Goal: Check status: Check status

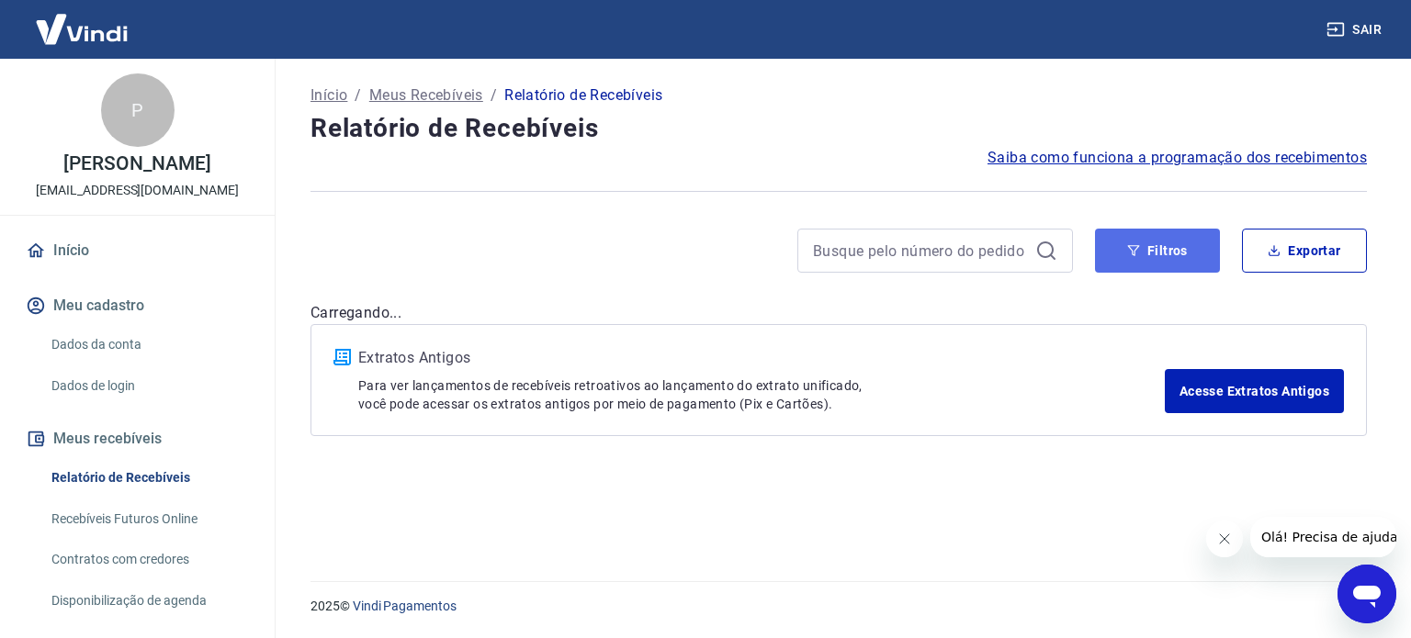
click at [1176, 249] on button "Filtros" at bounding box center [1157, 251] width 125 height 44
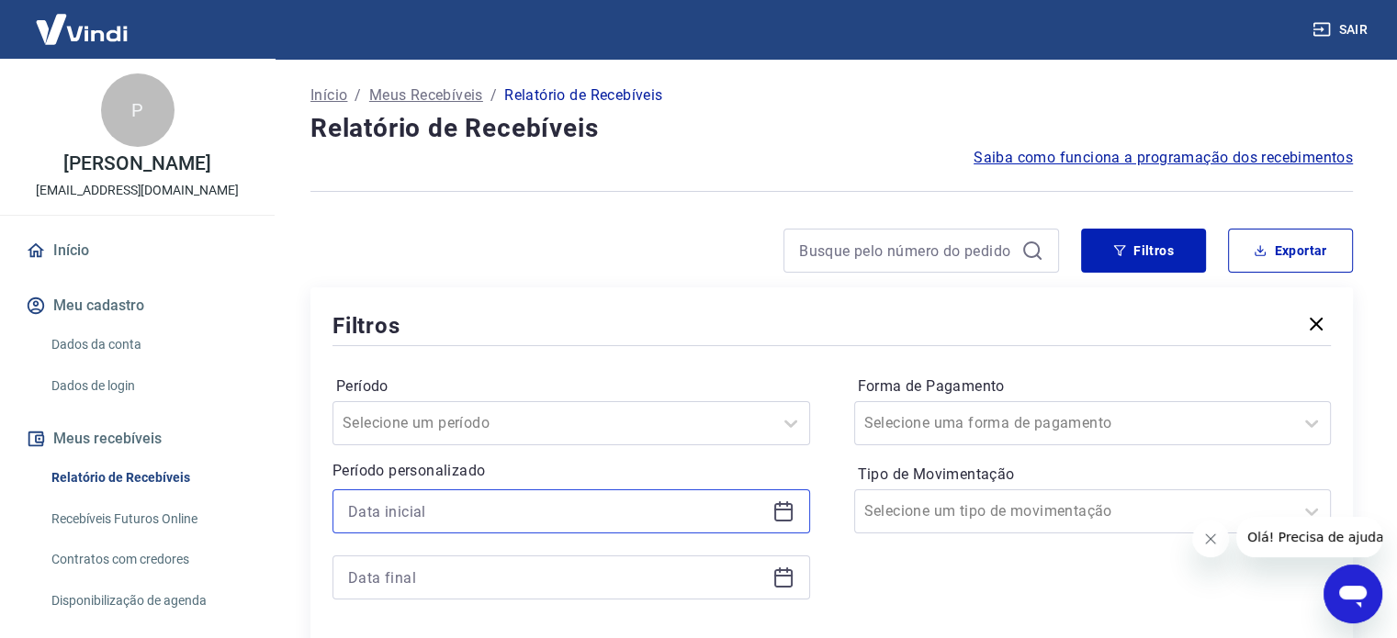
click at [590, 510] on input at bounding box center [556, 512] width 417 height 28
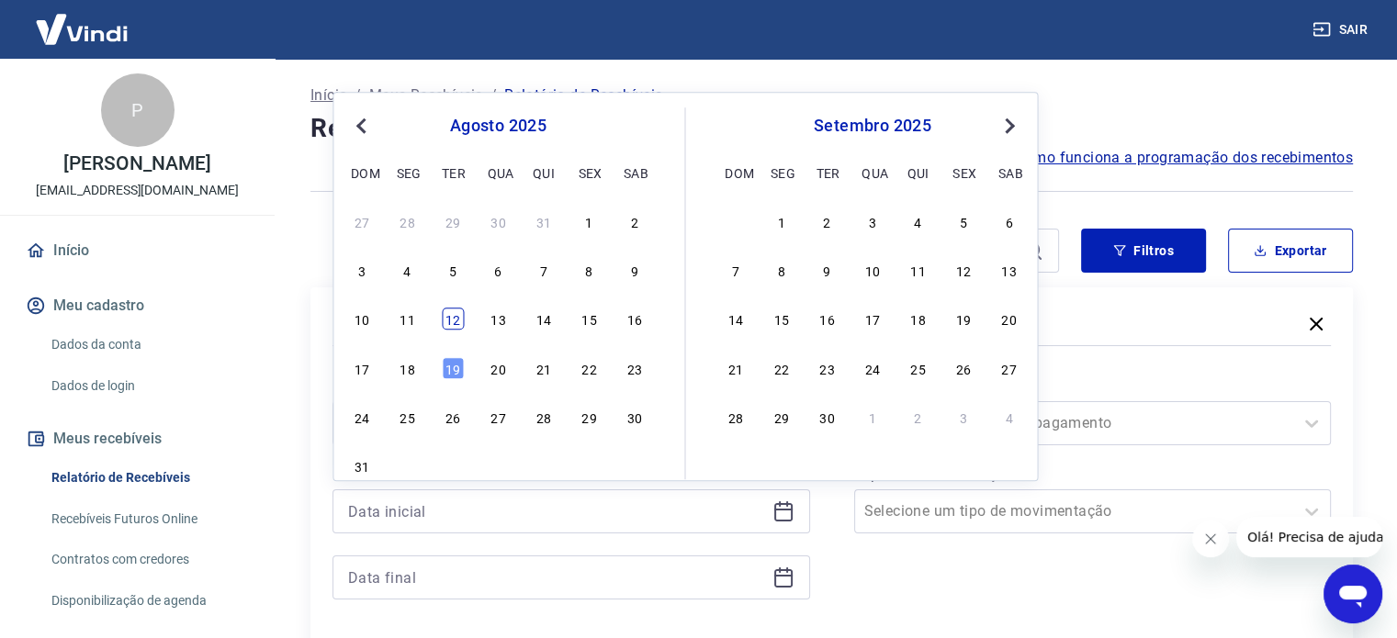
click at [454, 319] on div "12" at bounding box center [453, 320] width 22 height 22
type input "[DATE]"
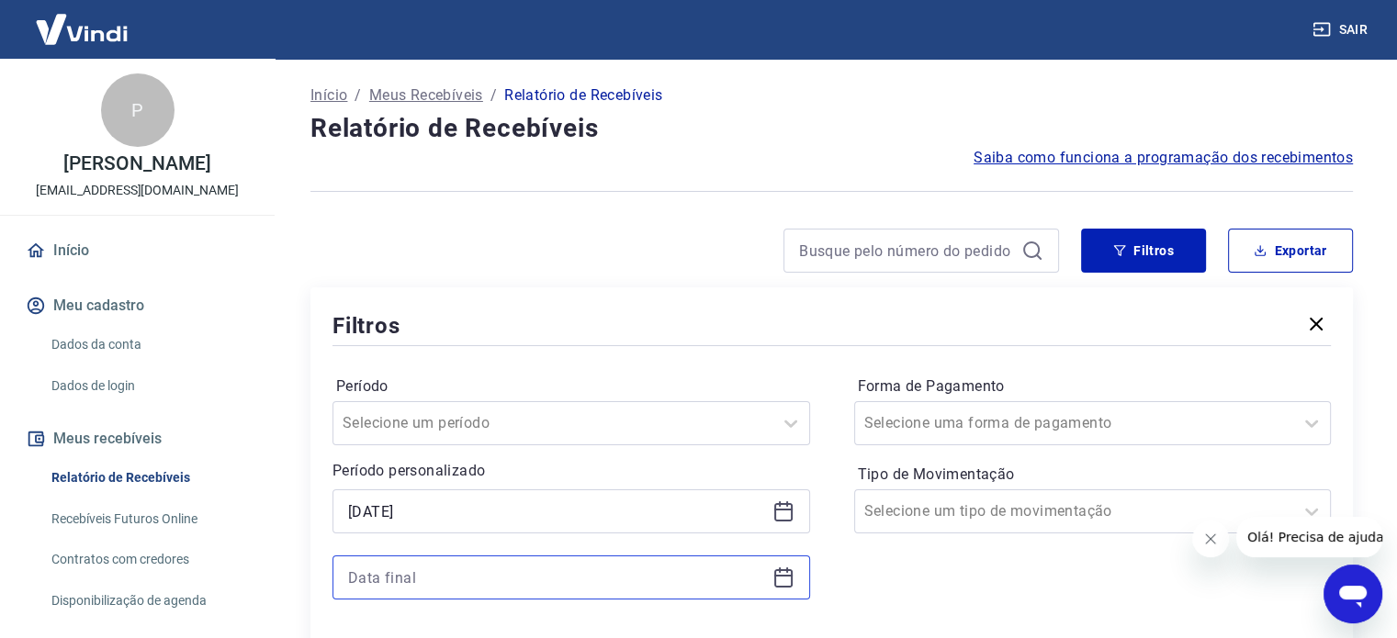
click at [470, 576] on input at bounding box center [556, 578] width 417 height 28
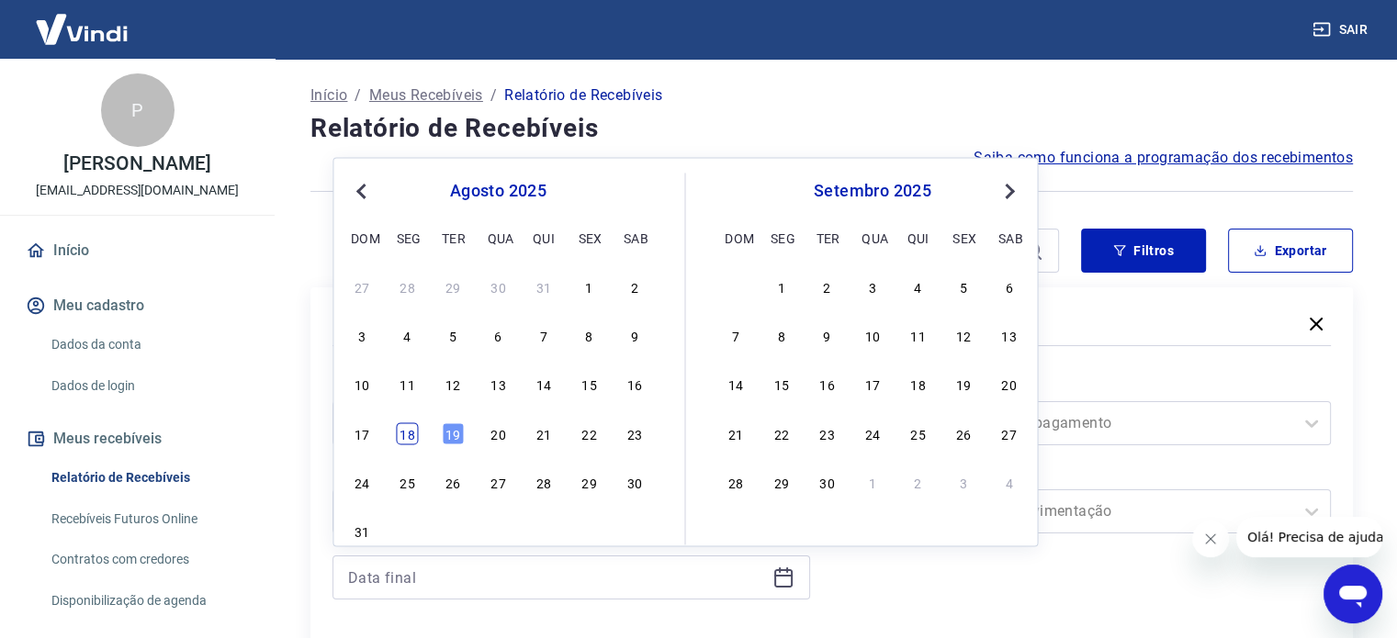
click at [409, 429] on div "18" at bounding box center [408, 434] width 22 height 22
type input "[DATE]"
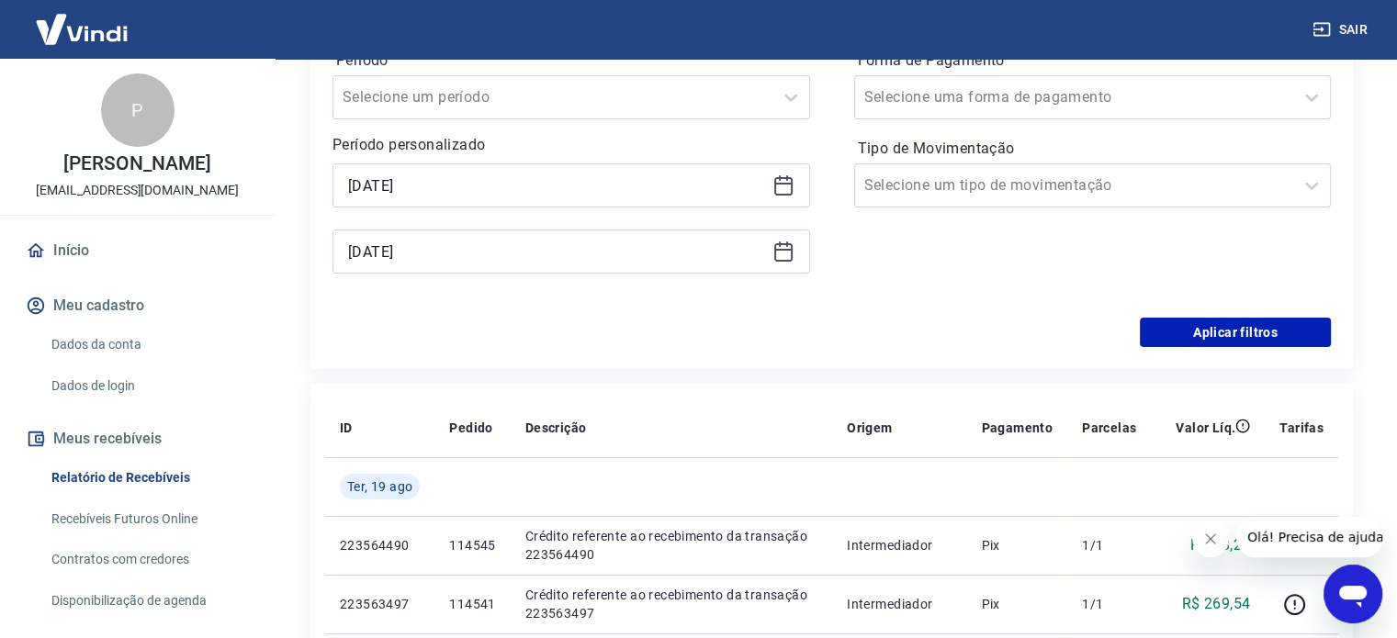
scroll to position [367, 0]
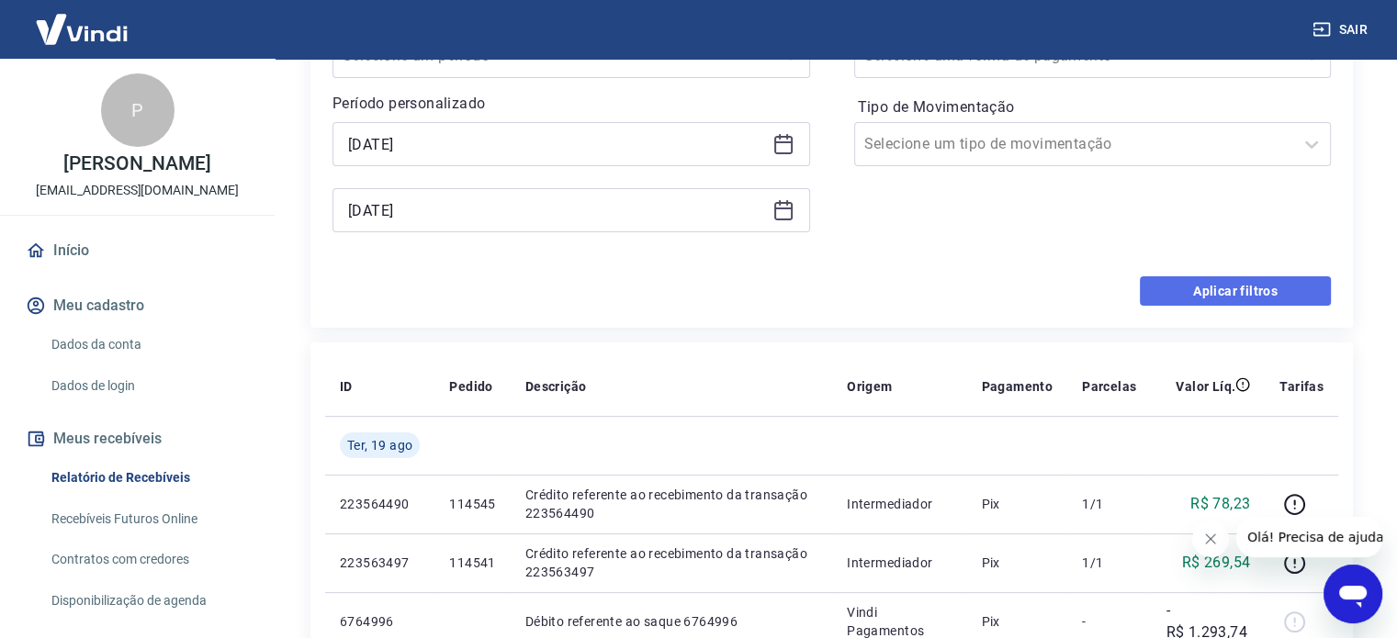
click at [1256, 286] on button "Aplicar filtros" at bounding box center [1235, 290] width 191 height 29
